Goal: Information Seeking & Learning: Learn about a topic

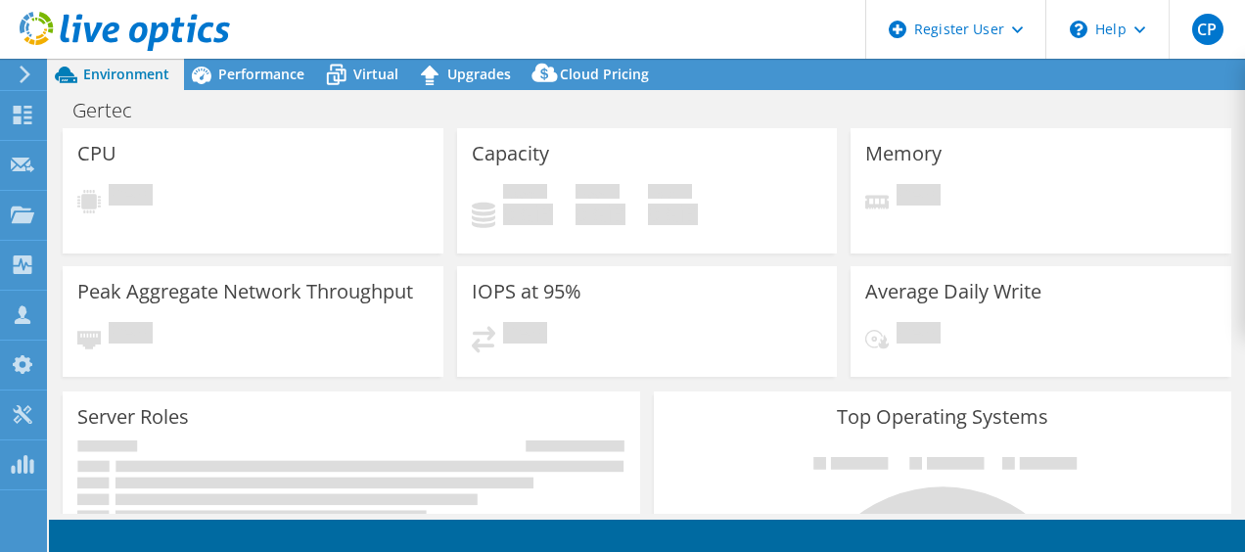
select select "USD"
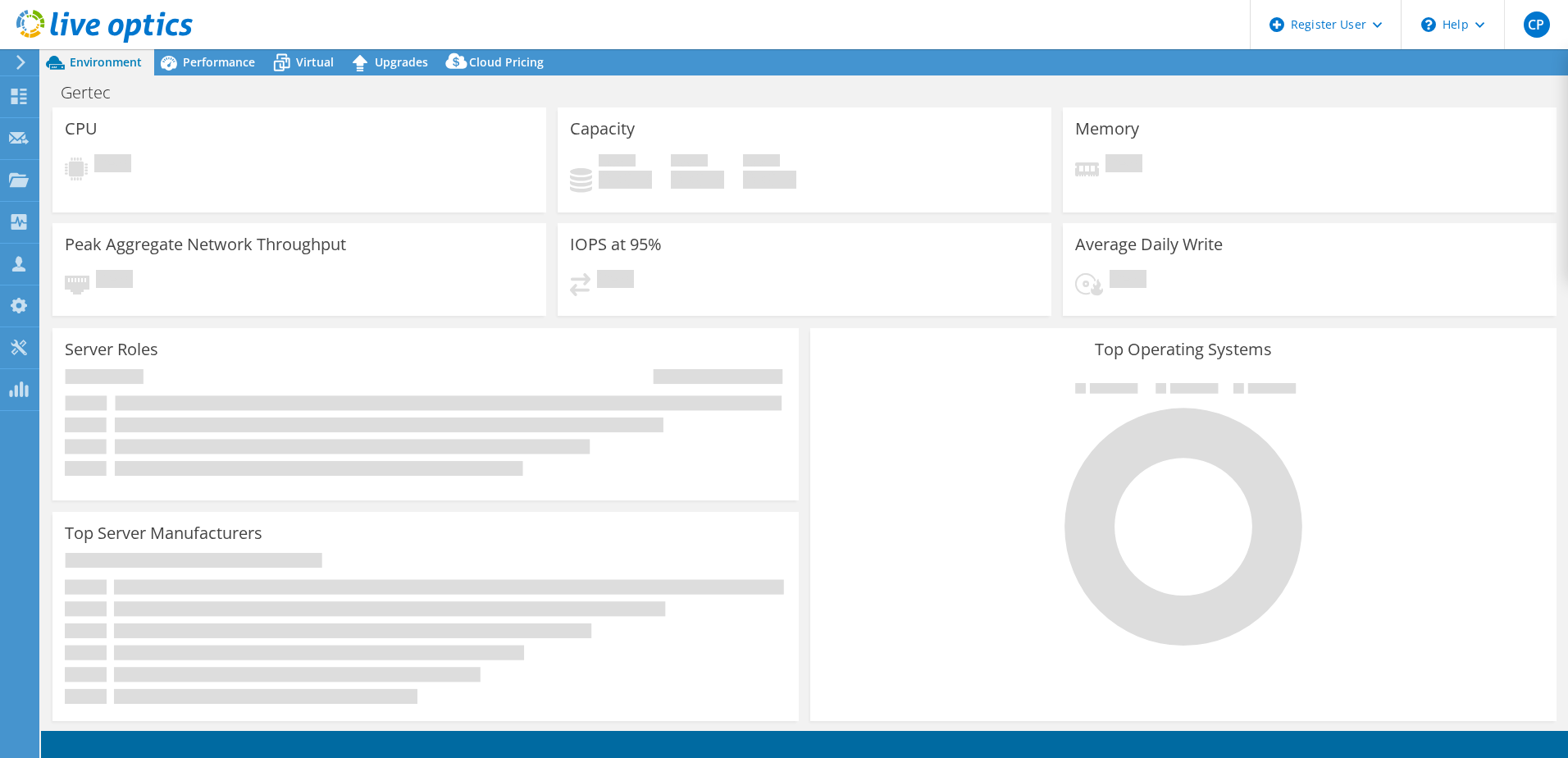
select select "USD"
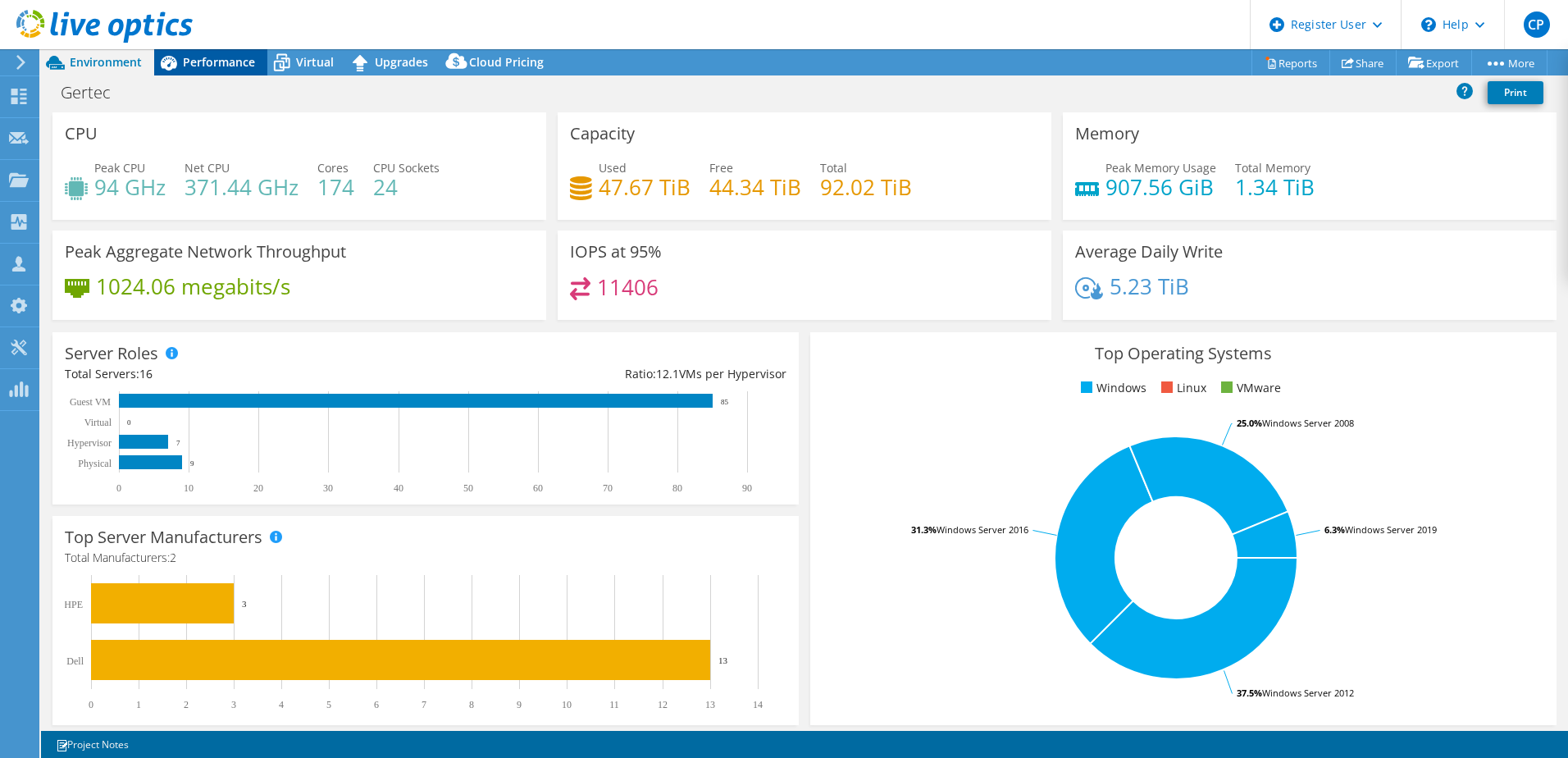
click at [213, 75] on div "Project Actions Project Actions Reports Share Export vSAN ReadyNode Sizer" at bounding box center [805, 404] width 1527 height 709
drag, startPoint x: 213, startPoint y: 75, endPoint x: 207, endPoint y: 67, distance: 10.0
click at [207, 67] on span "Performance" at bounding box center [219, 62] width 72 height 16
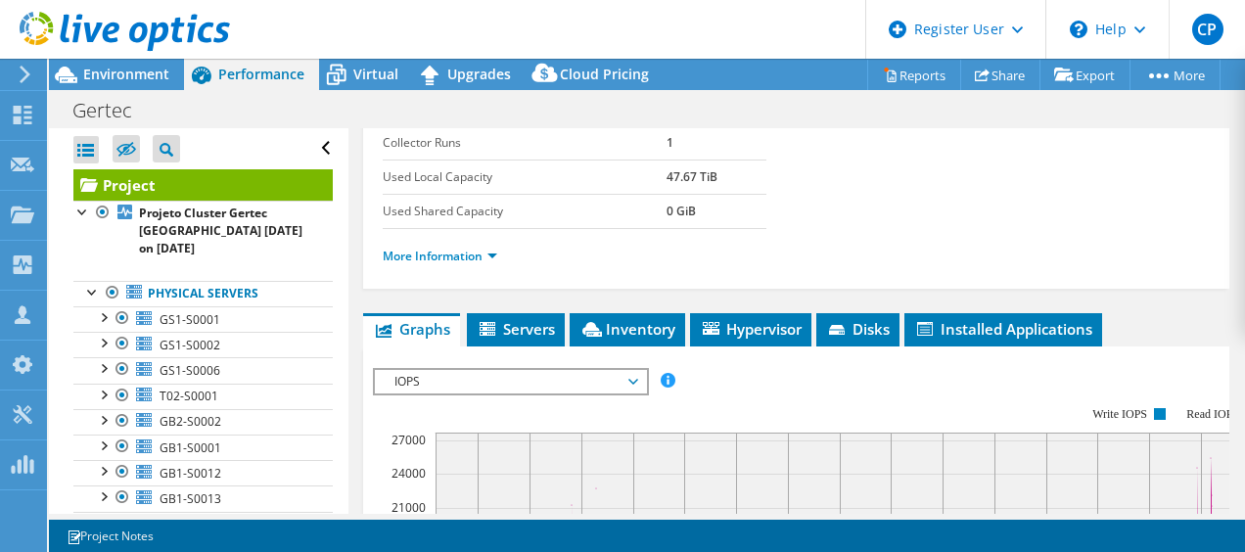
scroll to position [294, 0]
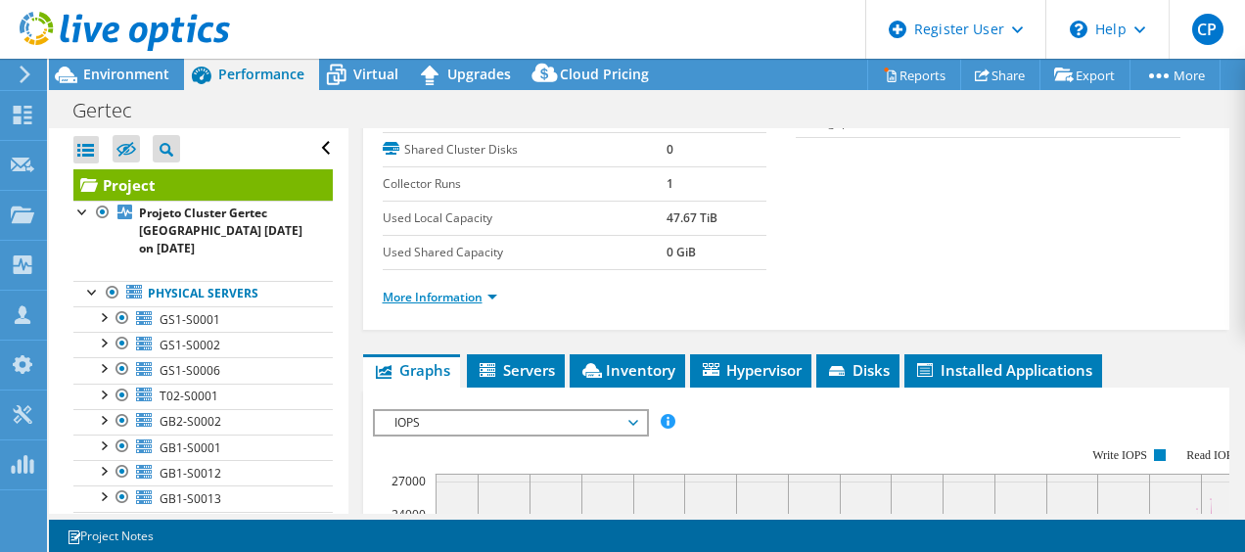
click at [478, 305] on link "More Information" at bounding box center [440, 297] width 115 height 17
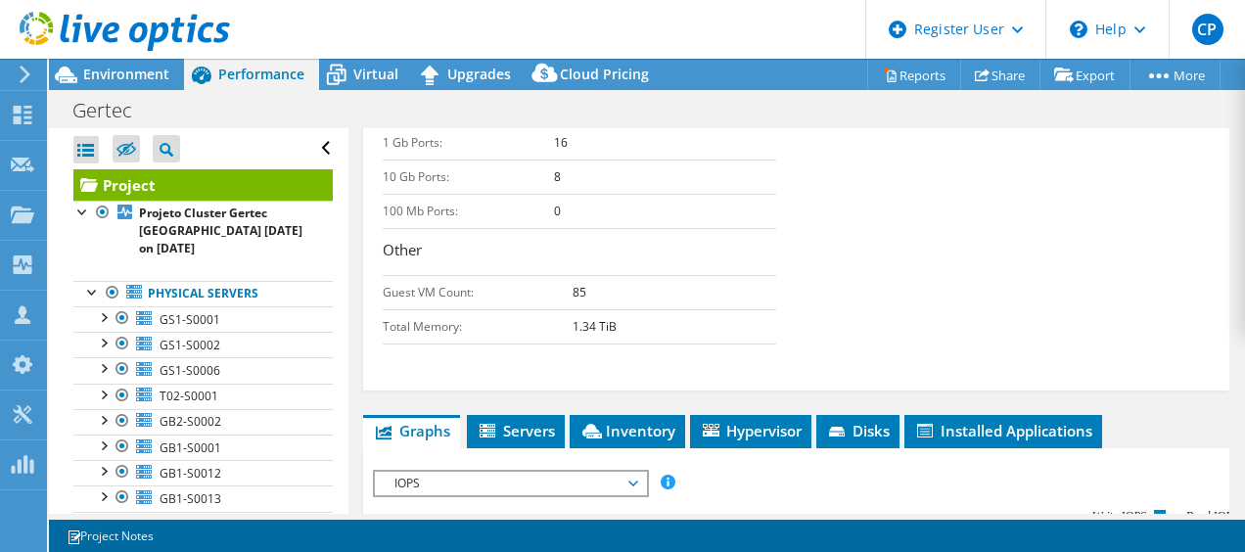
scroll to position [783, 0]
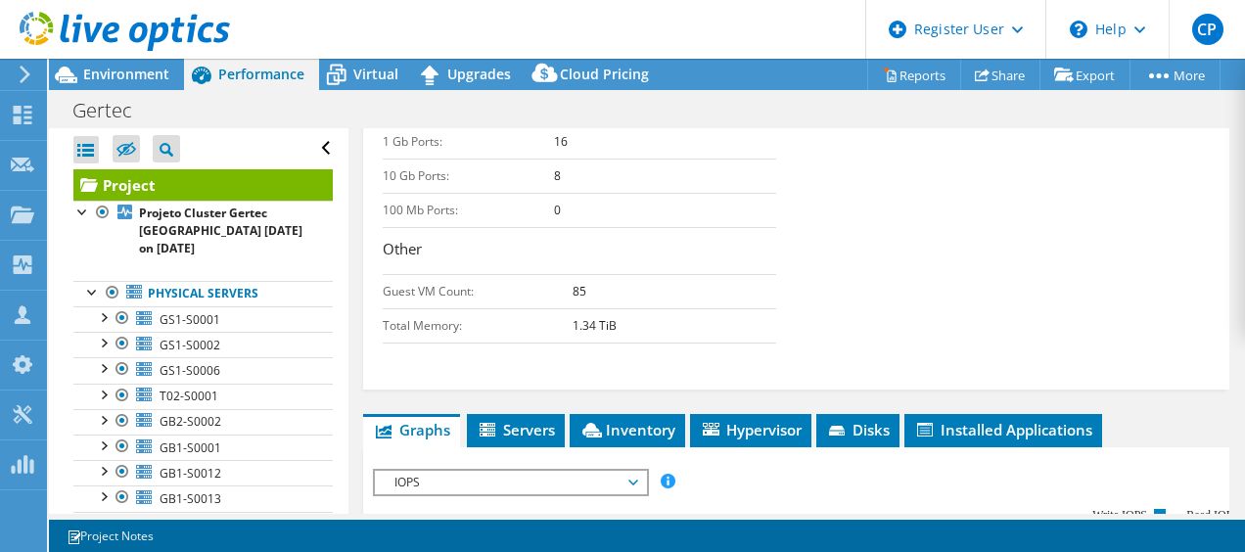
drag, startPoint x: 567, startPoint y: 343, endPoint x: 783, endPoint y: 393, distance: 222.2
click at [783, 344] on div "Network Information 1 Gb Ports: 16 10 Gb Ports: 8 100 Mb Ports: 0 Other Guest V…" at bounding box center [590, 215] width 414 height 255
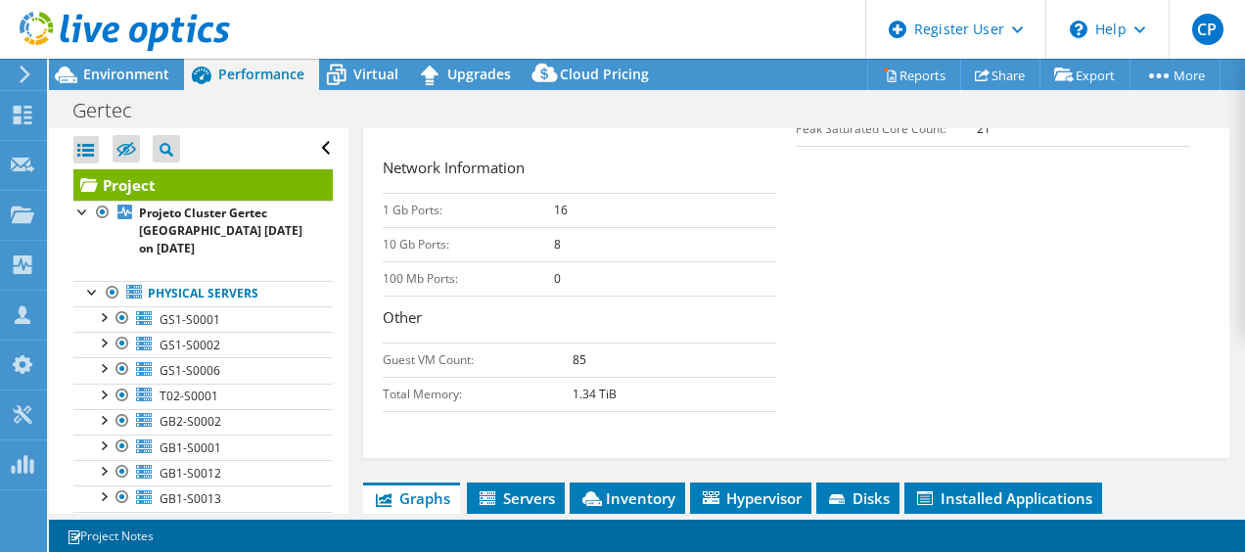
scroll to position [685, 0]
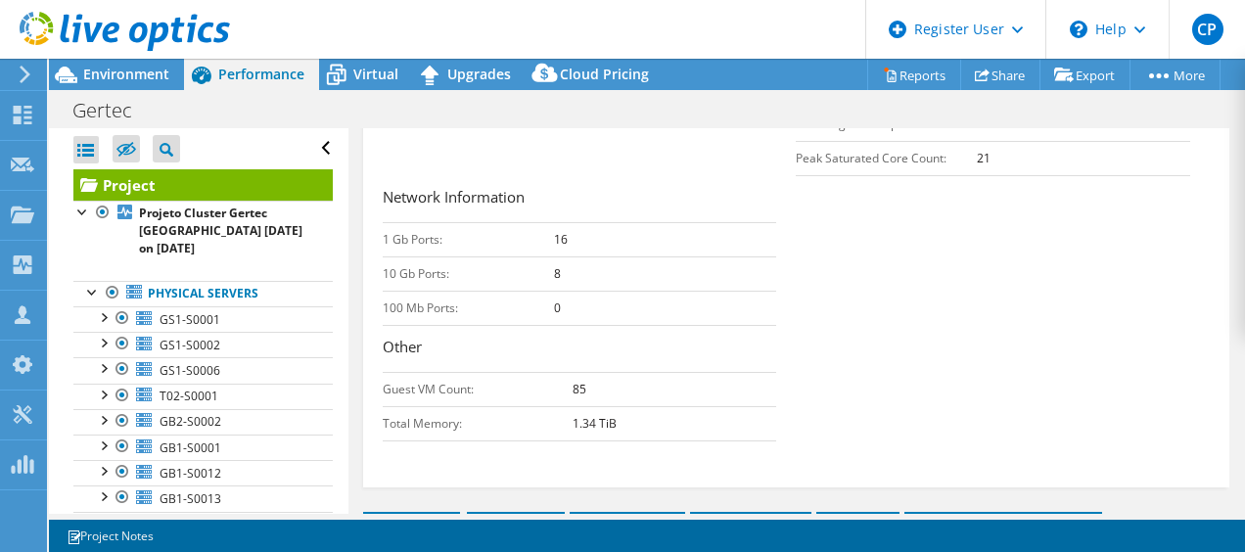
drag, startPoint x: 583, startPoint y: 330, endPoint x: 548, endPoint y: 293, distance: 51.2
click at [548, 293] on tbody "1 Gb Ports: 16 10 Gb Ports: 8 100 Mb Ports: 0" at bounding box center [580, 273] width 394 height 103
drag, startPoint x: 548, startPoint y: 293, endPoint x: 708, endPoint y: 360, distance: 173.2
click at [708, 325] on td "0" at bounding box center [665, 308] width 223 height 34
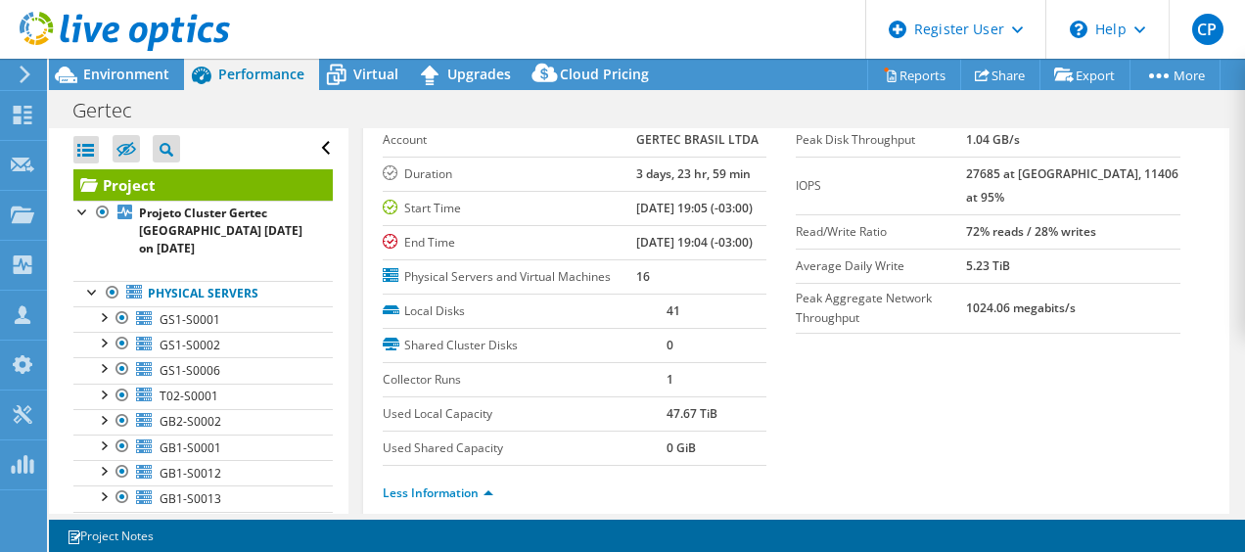
scroll to position [0, 0]
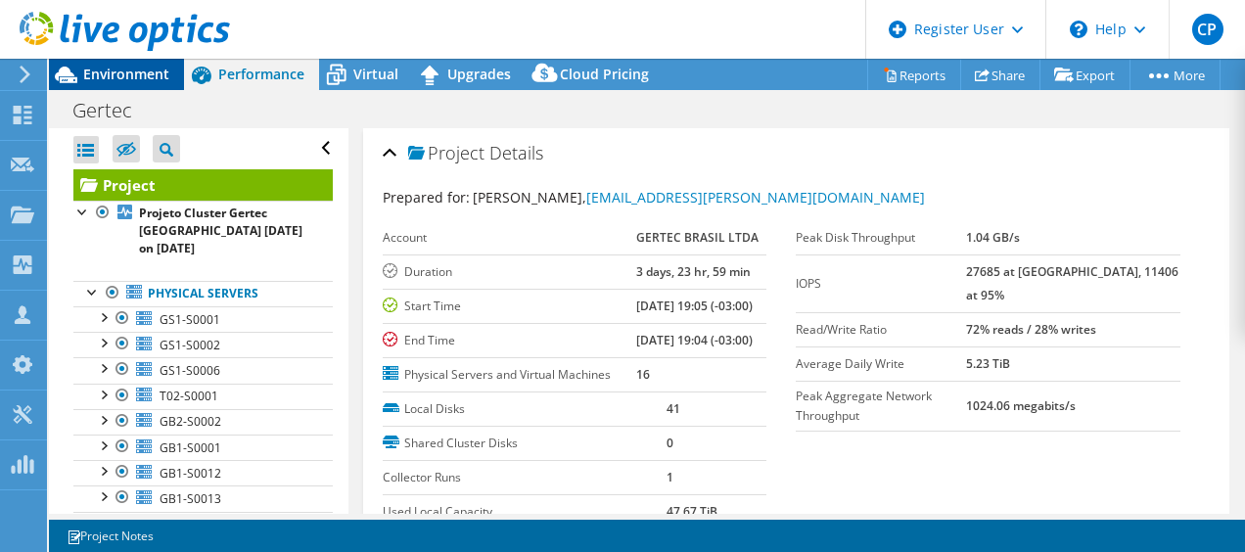
click at [166, 68] on span "Environment" at bounding box center [126, 74] width 86 height 19
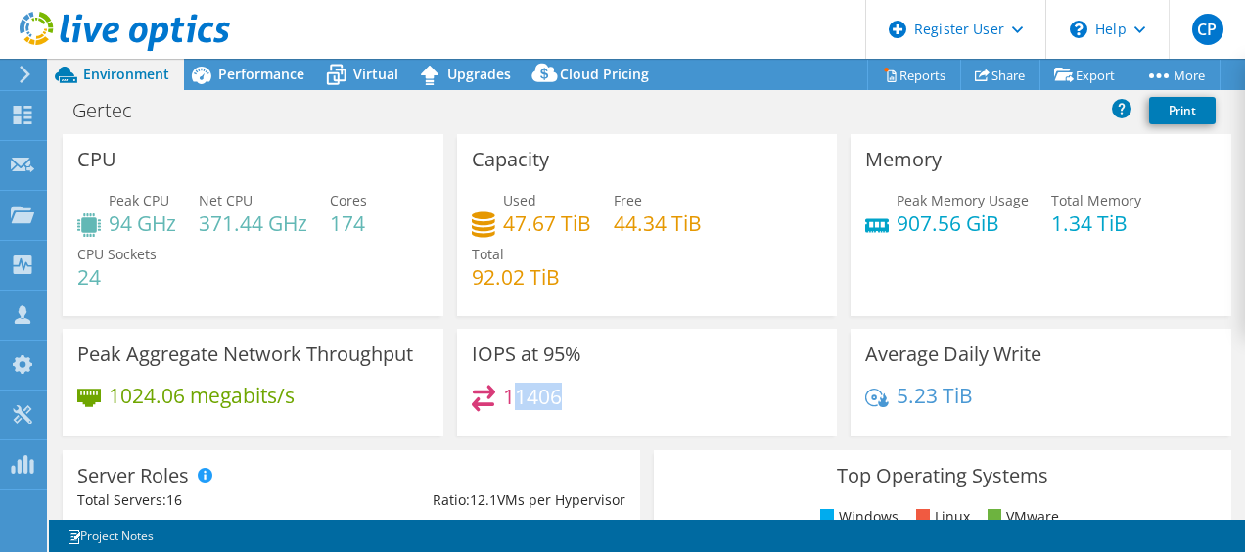
drag, startPoint x: 560, startPoint y: 403, endPoint x: 505, endPoint y: 401, distance: 54.8
click at [505, 401] on div "11406" at bounding box center [647, 406] width 351 height 42
